Goal: Obtain resource: Obtain resource

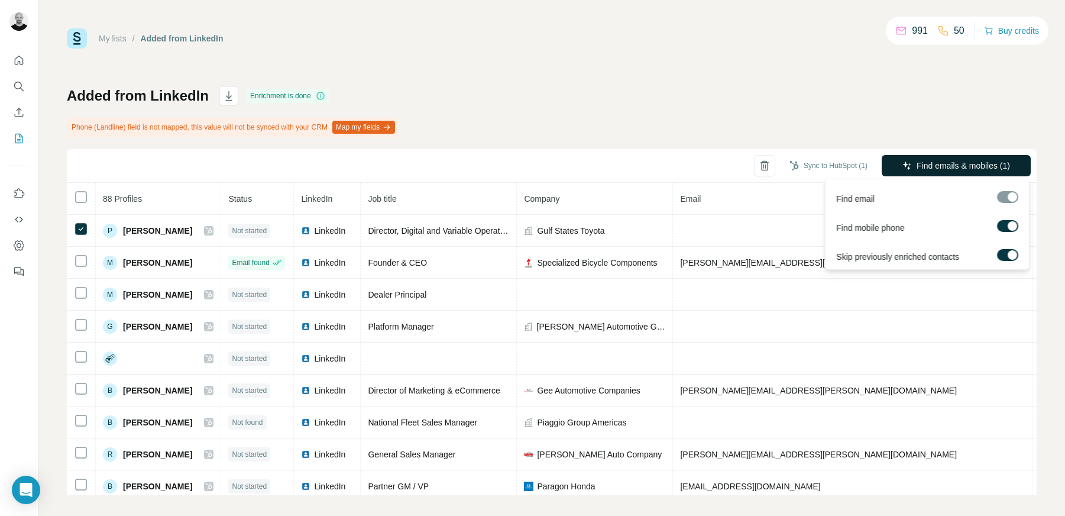
click at [972, 166] on span "Find emails & mobiles (1)" at bounding box center [962, 166] width 93 height 12
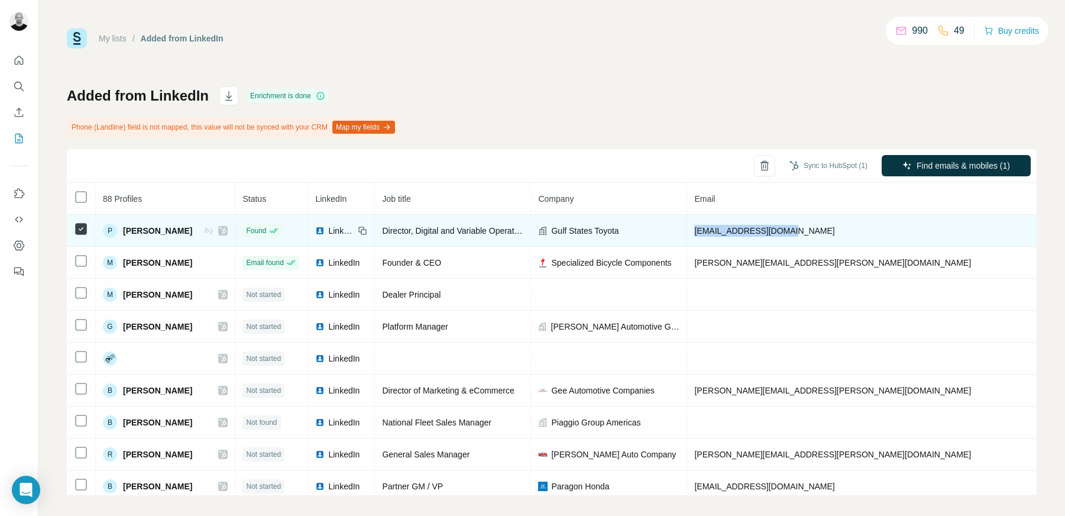
drag, startPoint x: 799, startPoint y: 231, endPoint x: 685, endPoint y: 232, distance: 114.1
click at [687, 232] on td "[EMAIL_ADDRESS][DOMAIN_NAME]" at bounding box center [866, 231] width 359 height 32
copy span "[EMAIL_ADDRESS][DOMAIN_NAME]"
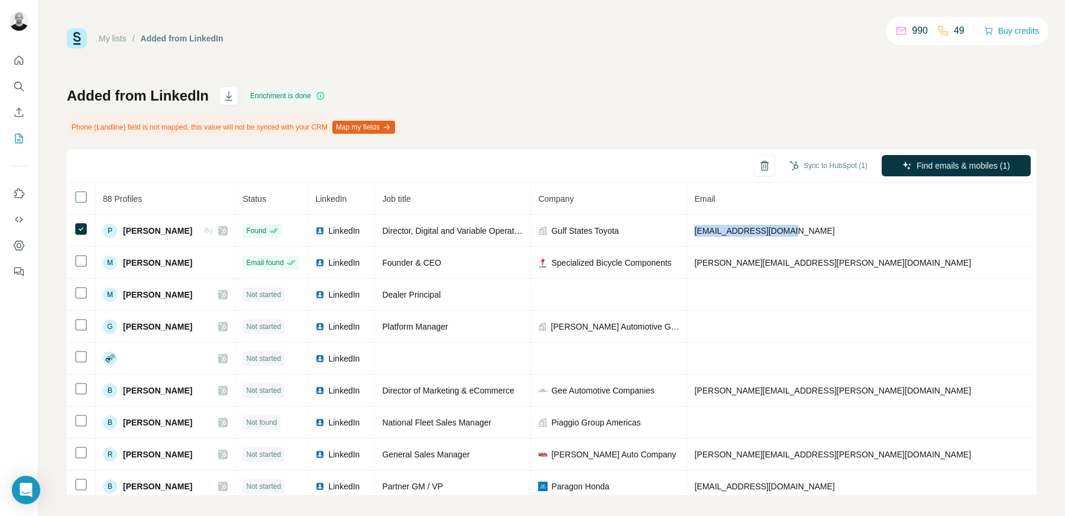
copy span "[EMAIL_ADDRESS][DOMAIN_NAME]"
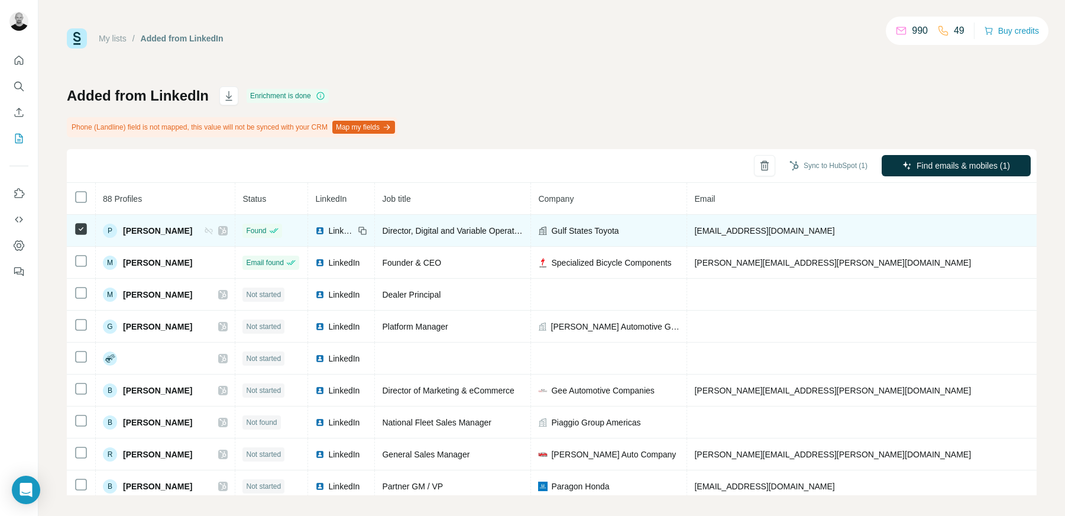
drag, startPoint x: 887, startPoint y: 229, endPoint x: 838, endPoint y: 229, distance: 48.5
copy span "[PHONE_NUMBER]"
drag, startPoint x: 890, startPoint y: 228, endPoint x: 846, endPoint y: 228, distance: 43.7
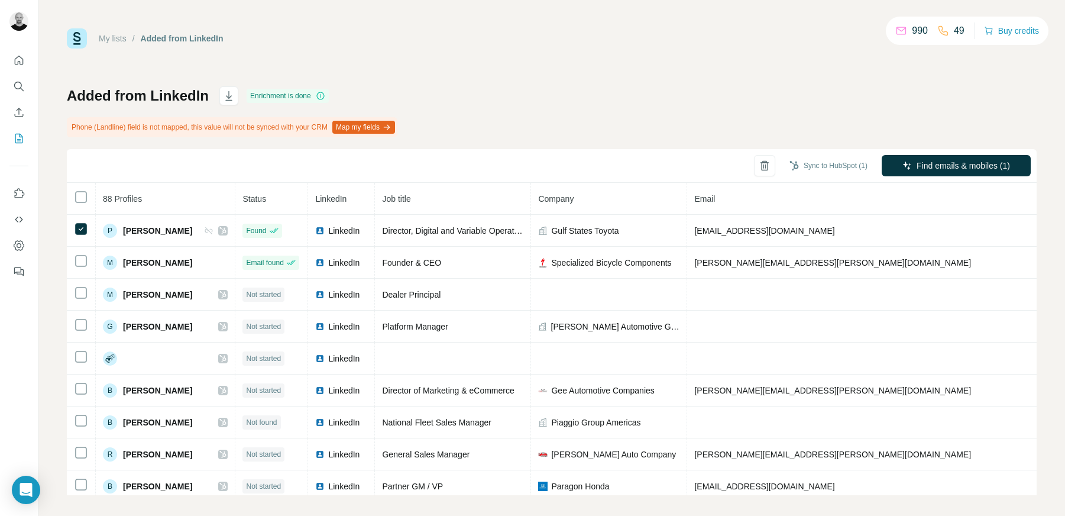
copy span "2816081491"
